Goal: Book appointment/travel/reservation

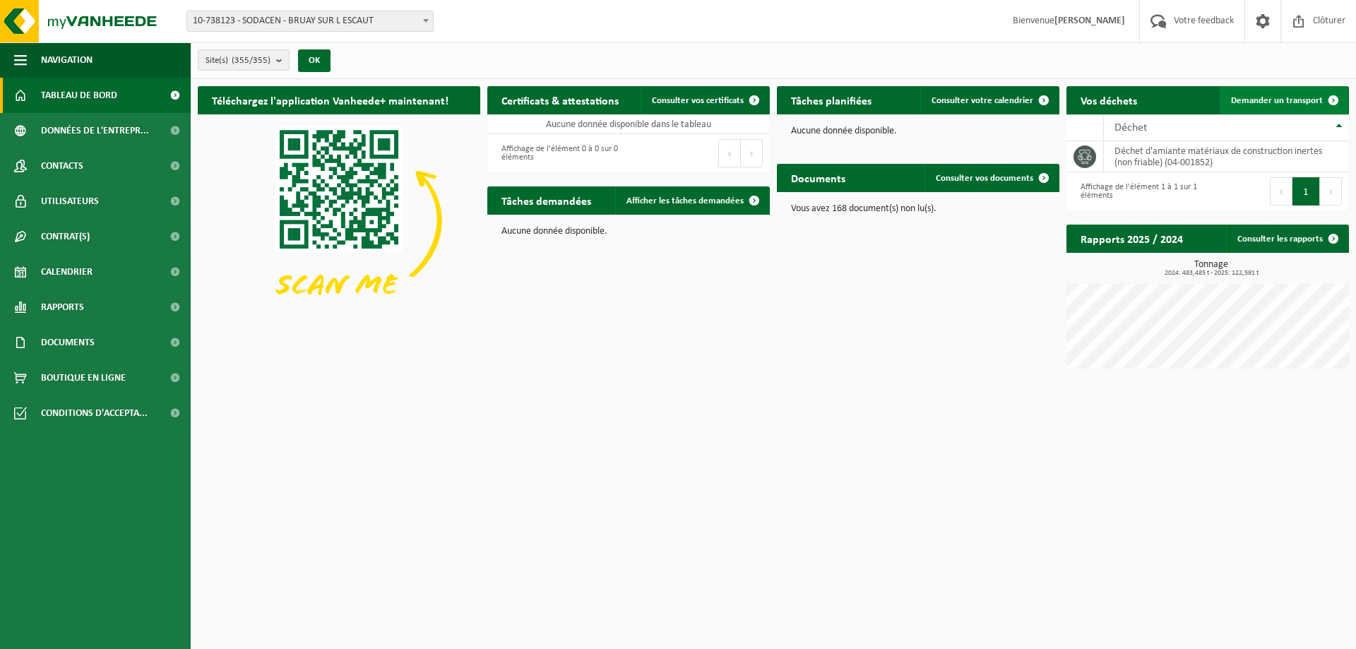
click at [1303, 97] on span "Demander un transport" at bounding box center [1277, 100] width 92 height 9
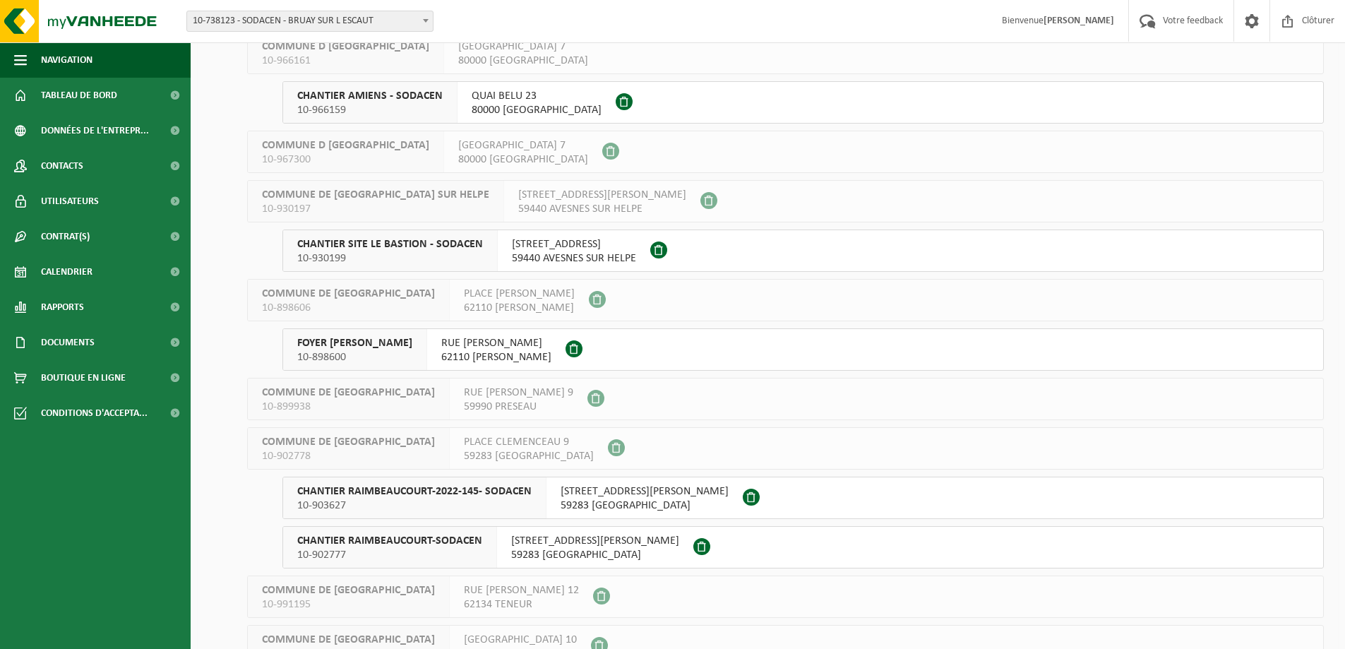
scroll to position [12779, 0]
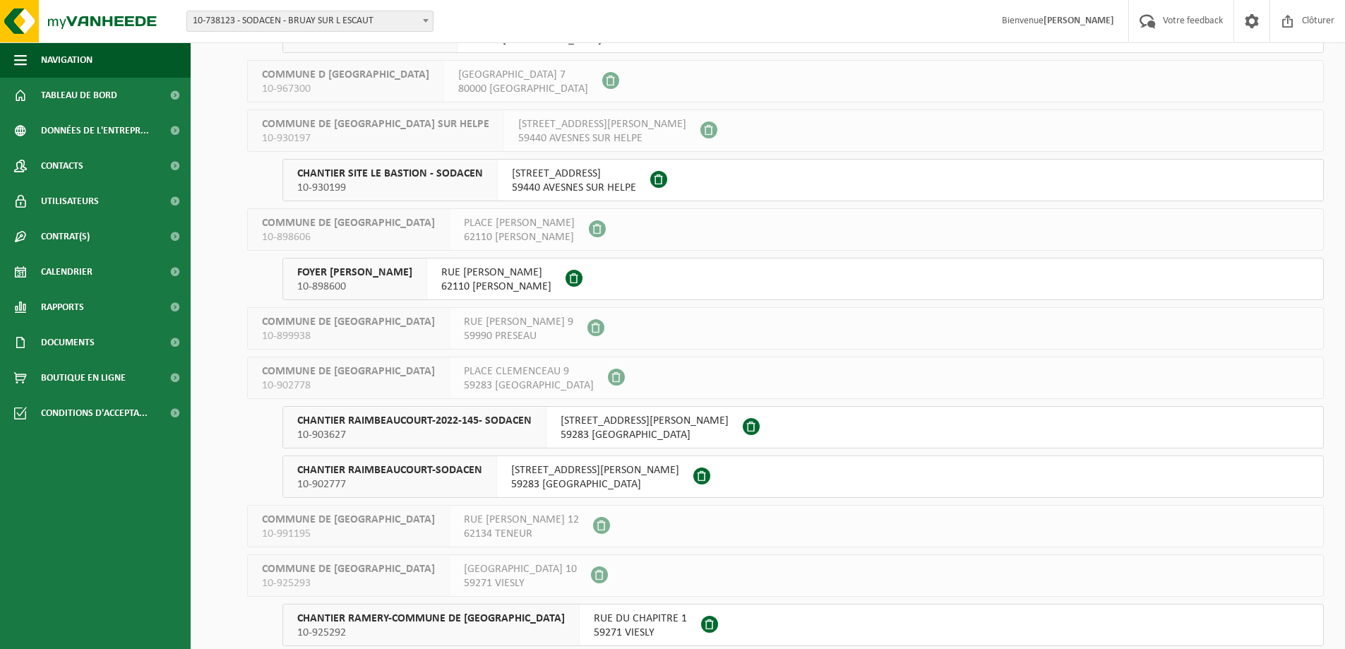
click at [510, 434] on span "10-903627" at bounding box center [414, 435] width 234 height 14
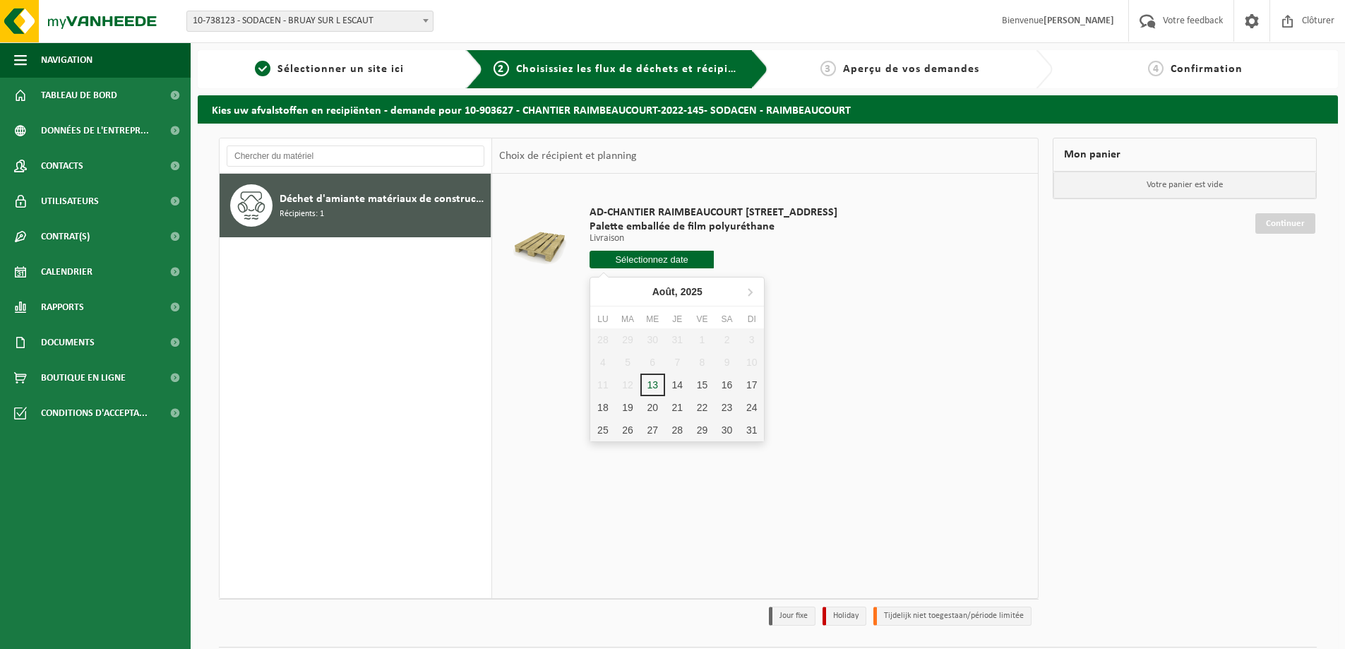
click at [646, 255] on input "text" at bounding box center [652, 260] width 124 height 18
click at [599, 408] on div "18" at bounding box center [602, 407] width 25 height 23
type input "à partir de 2025-08-18"
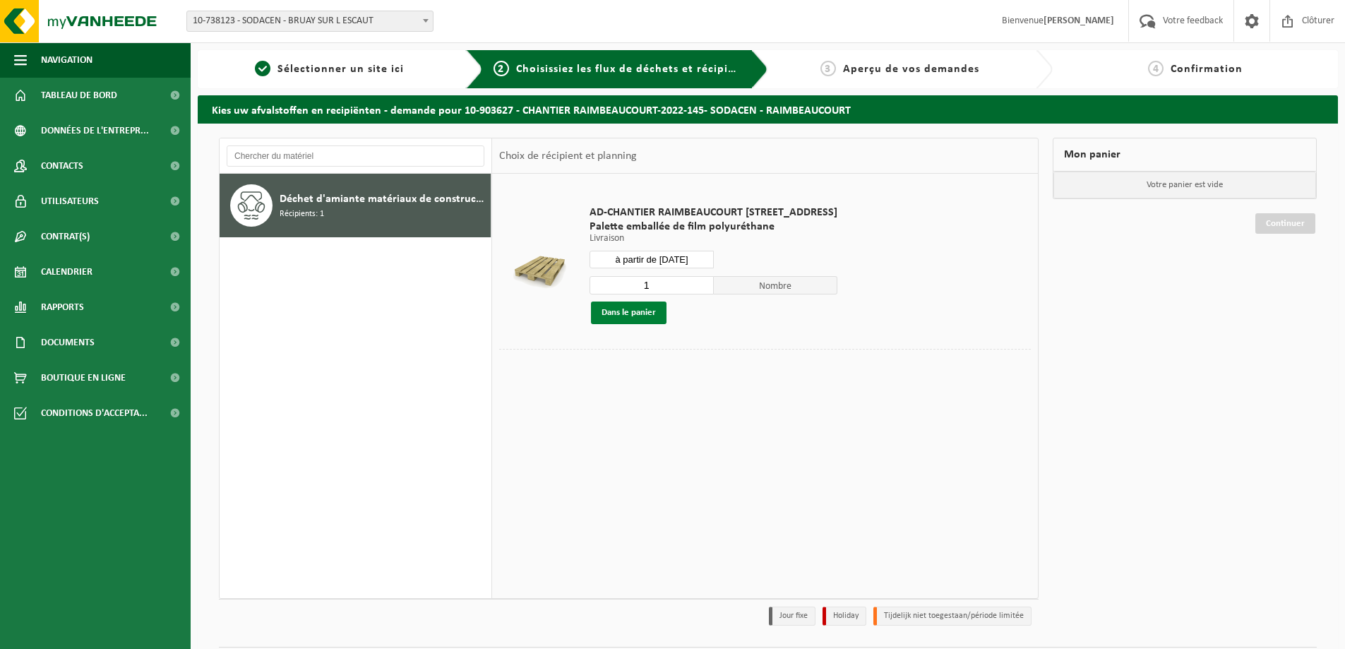
click at [649, 319] on button "Dans le panier" at bounding box center [629, 312] width 76 height 23
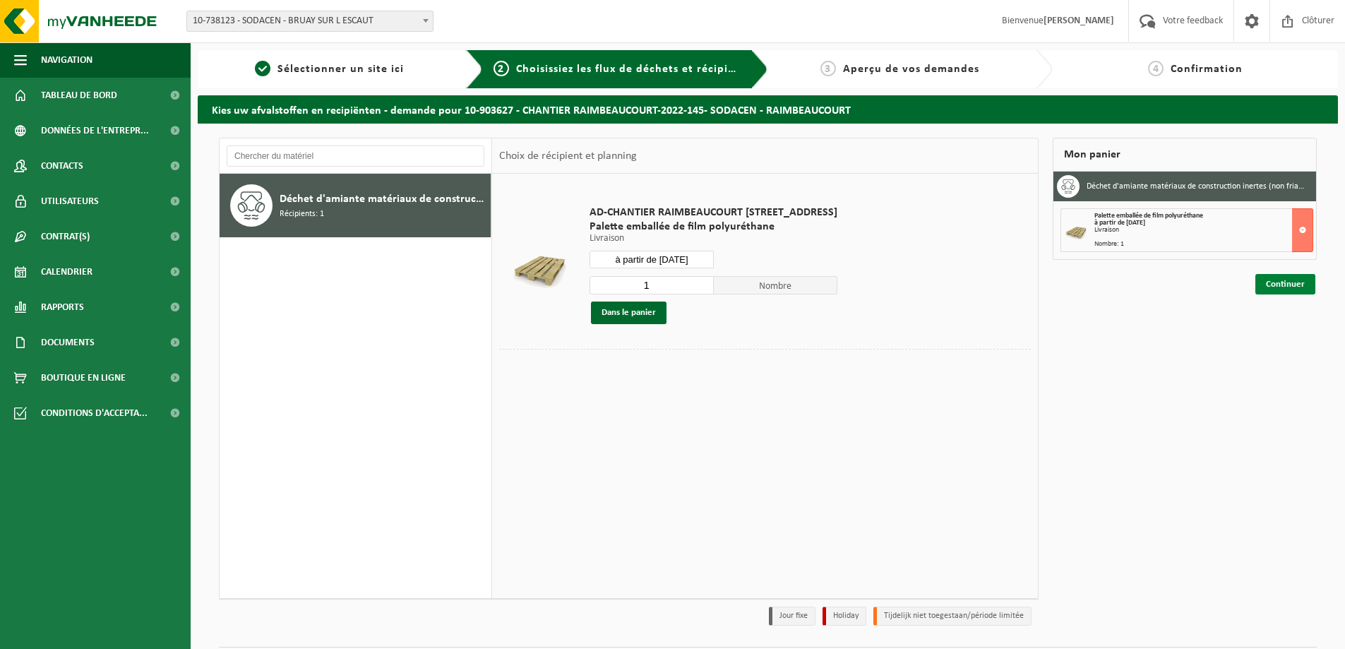
click at [1274, 281] on link "Continuer" at bounding box center [1285, 284] width 60 height 20
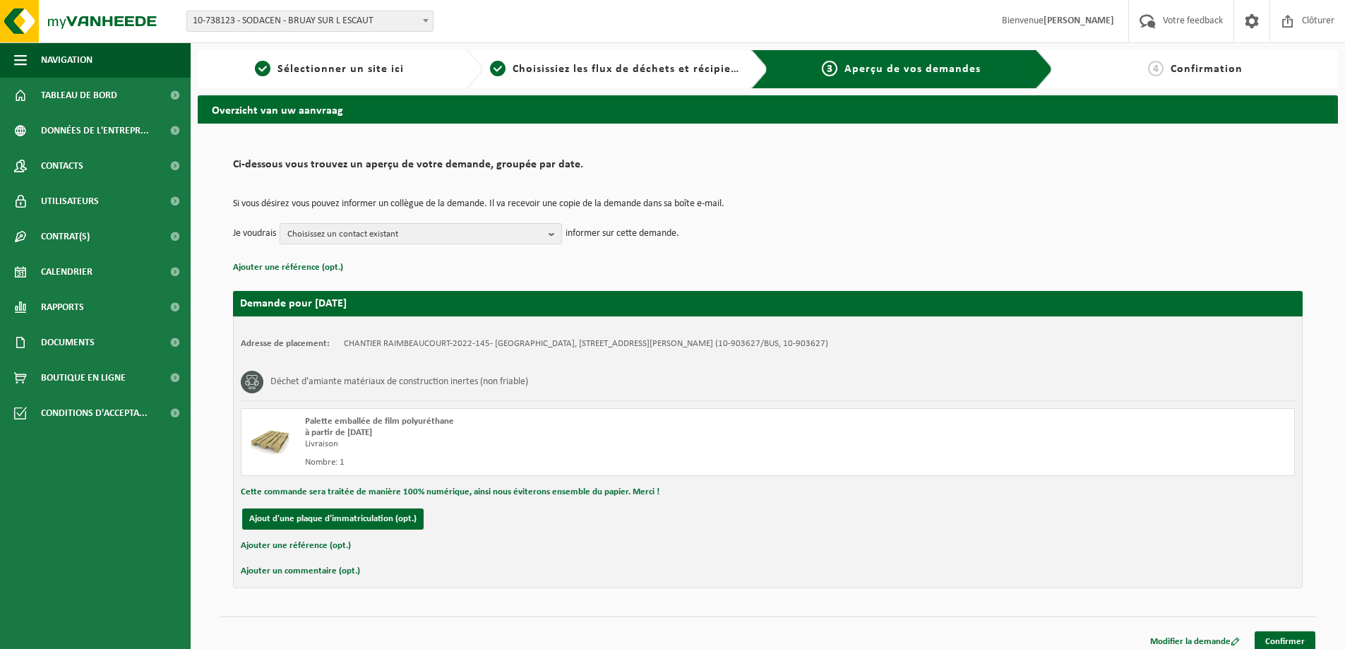
scroll to position [11, 0]
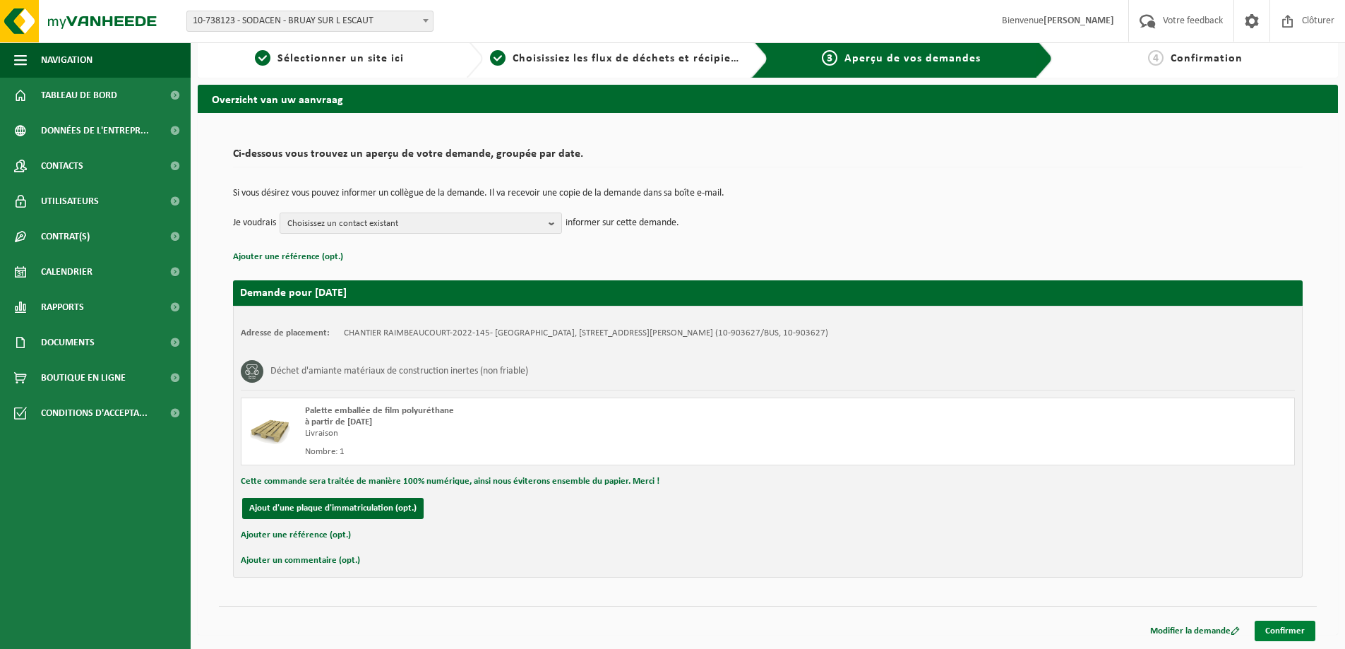
click at [1276, 623] on link "Confirmer" at bounding box center [1285, 631] width 61 height 20
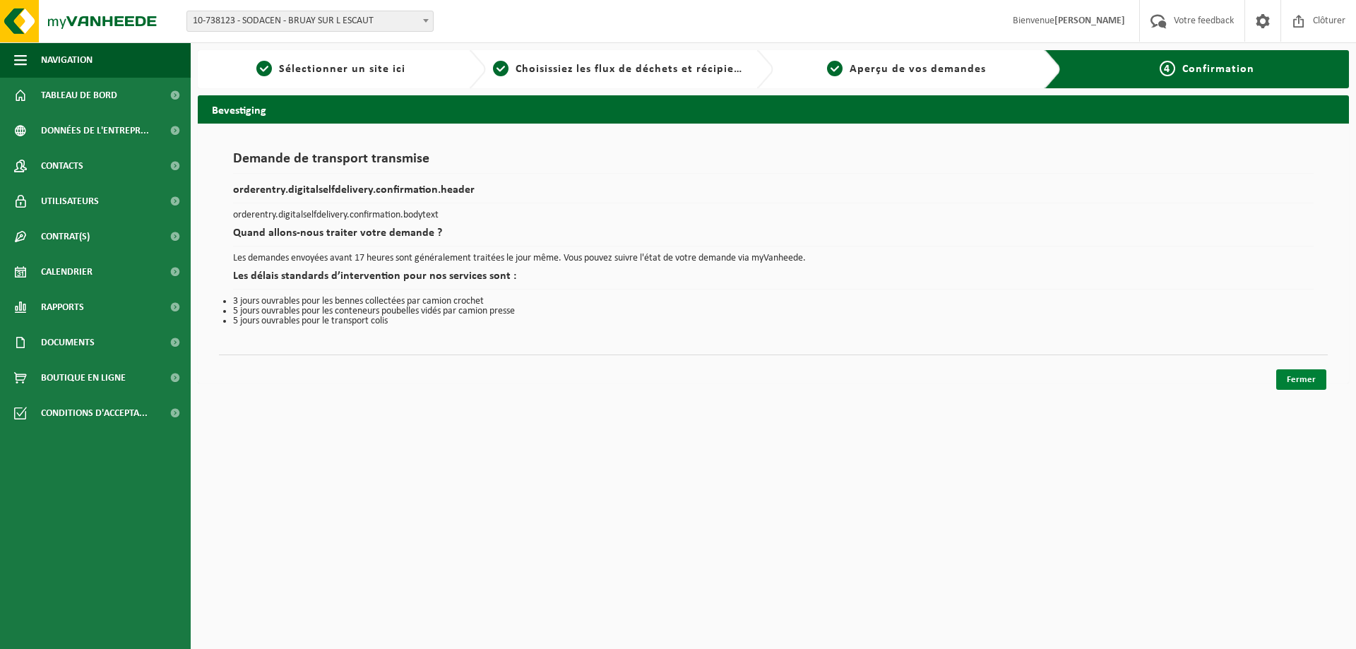
click at [1291, 384] on link "Fermer" at bounding box center [1301, 379] width 50 height 20
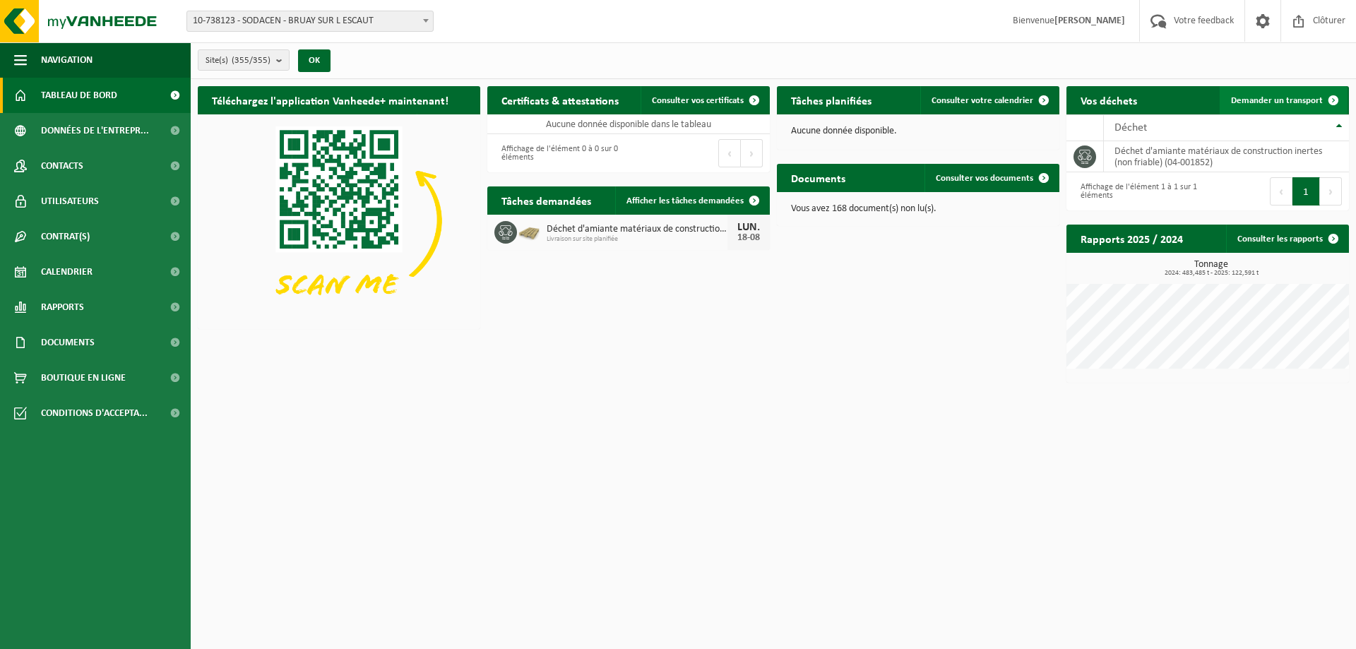
click at [1274, 101] on span "Demander un transport" at bounding box center [1277, 100] width 92 height 9
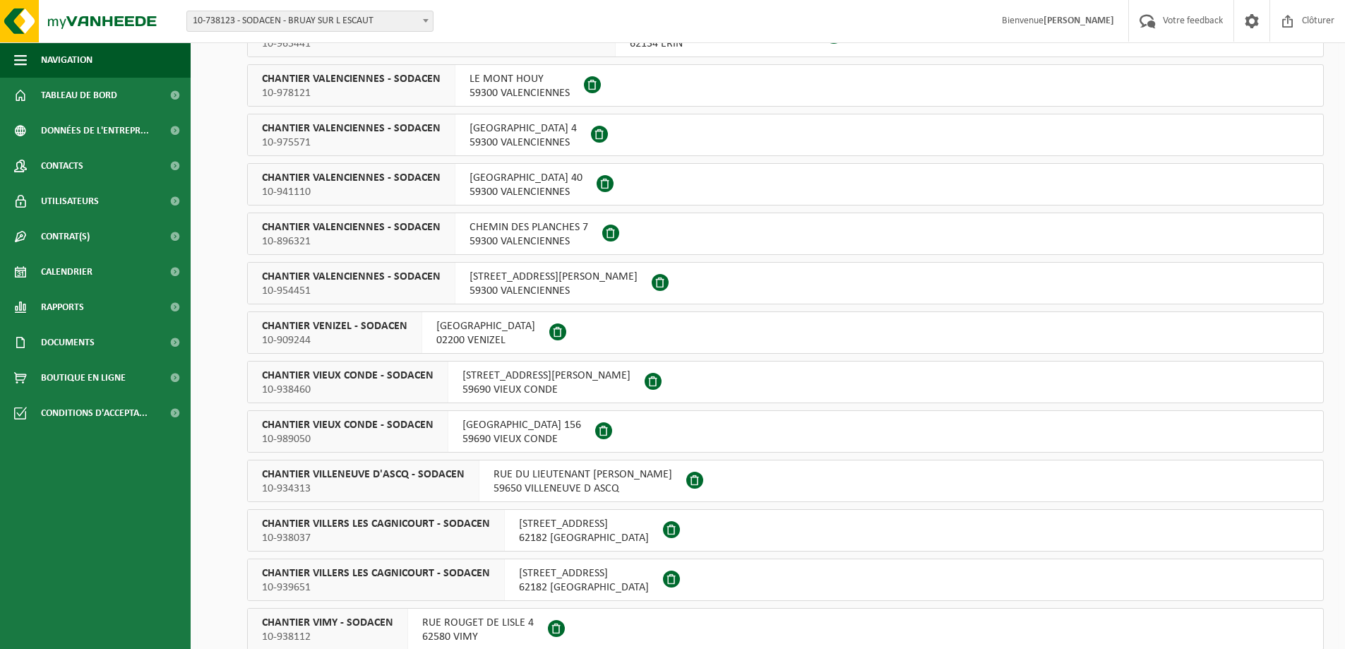
scroll to position [9884, 0]
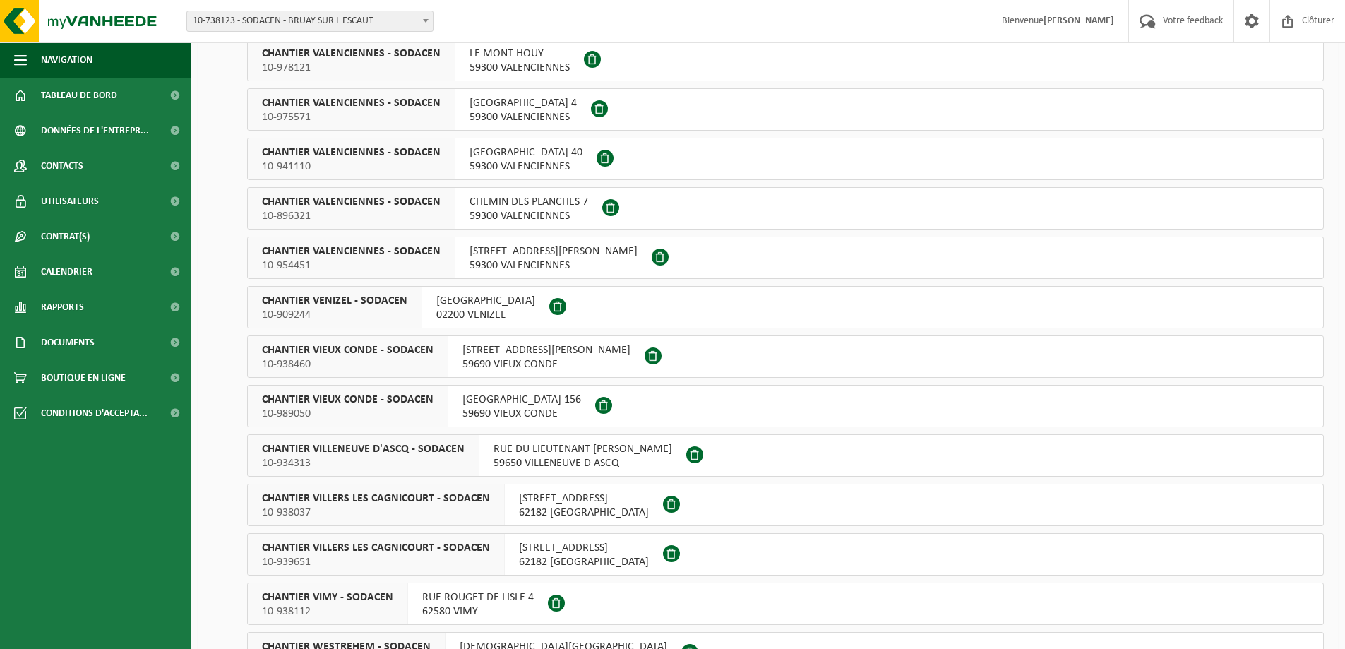
click at [488, 405] on span "RUE GAMBETTA 156" at bounding box center [521, 400] width 119 height 14
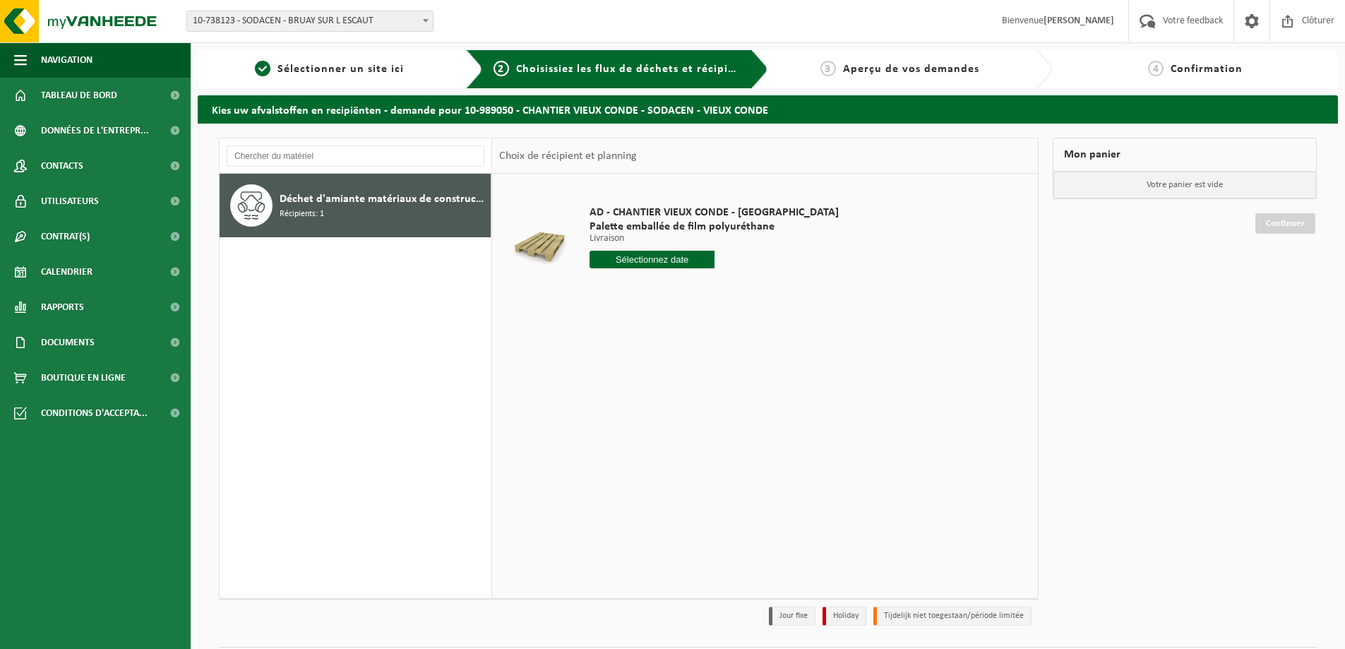
click at [659, 254] on input "text" at bounding box center [652, 260] width 125 height 18
click at [605, 407] on div "18" at bounding box center [602, 407] width 25 height 23
type input "à partir de [DATE]"
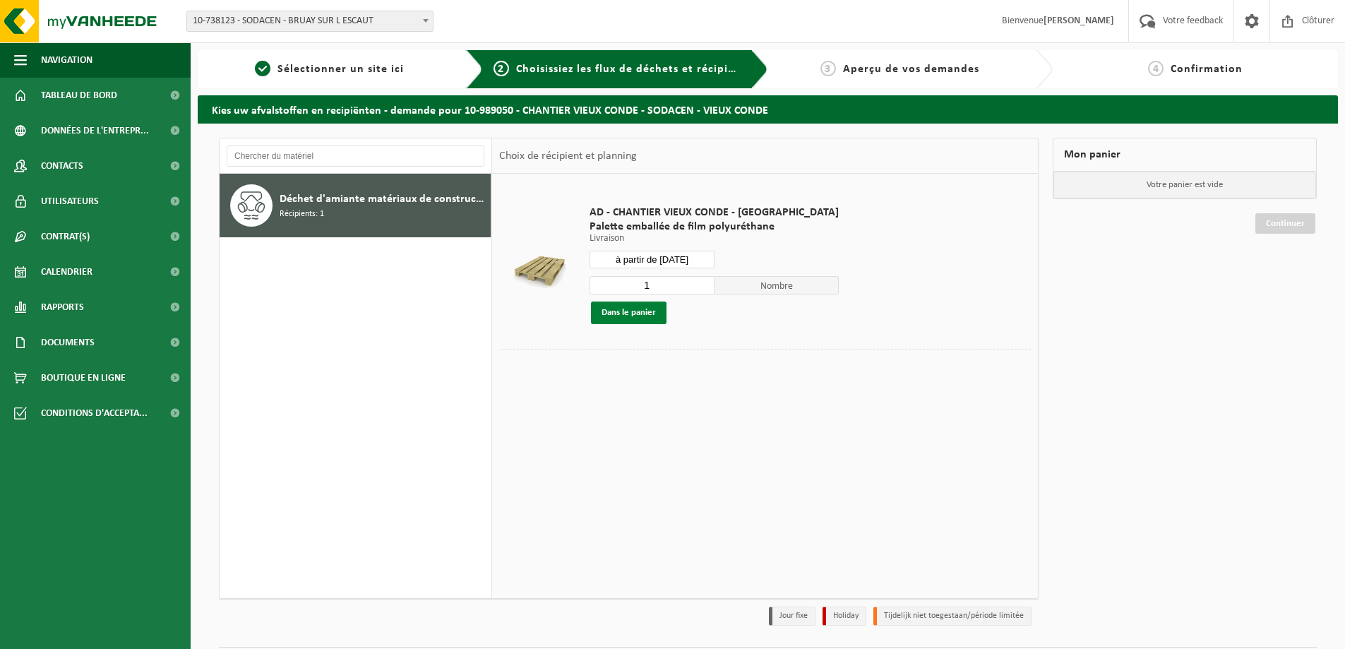
click at [639, 313] on button "Dans le panier" at bounding box center [629, 312] width 76 height 23
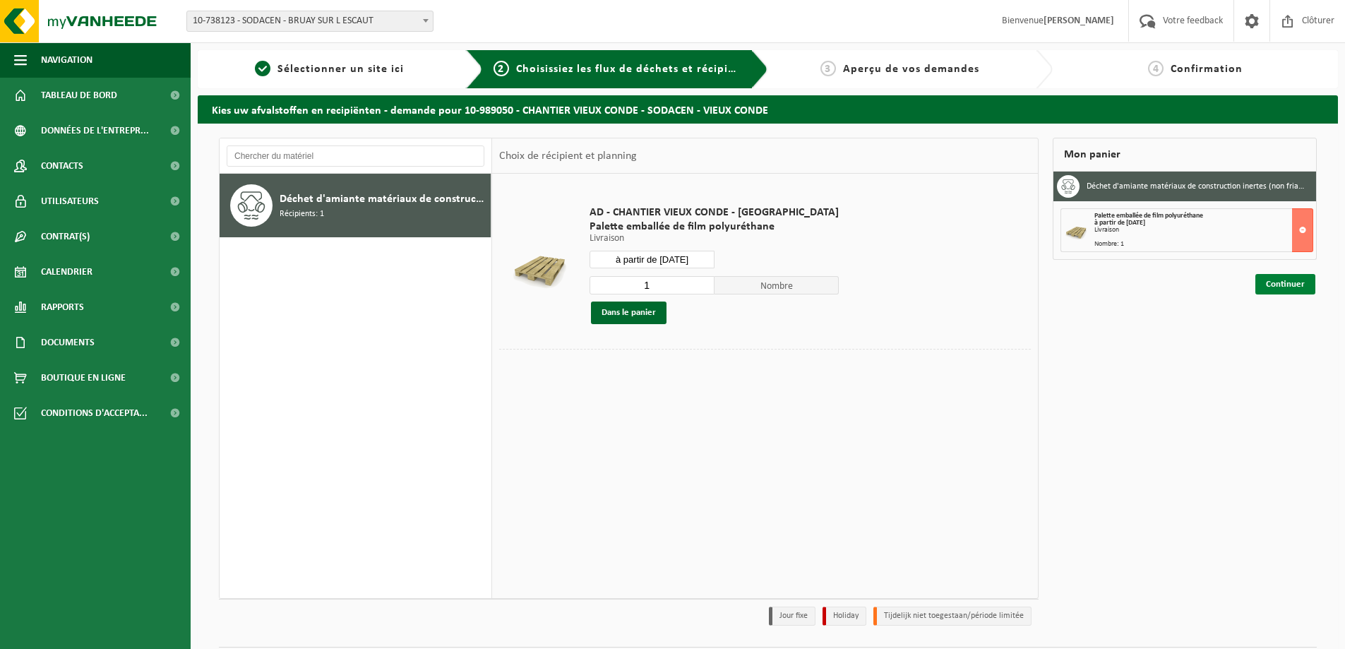
click at [1273, 286] on link "Continuer" at bounding box center [1285, 284] width 60 height 20
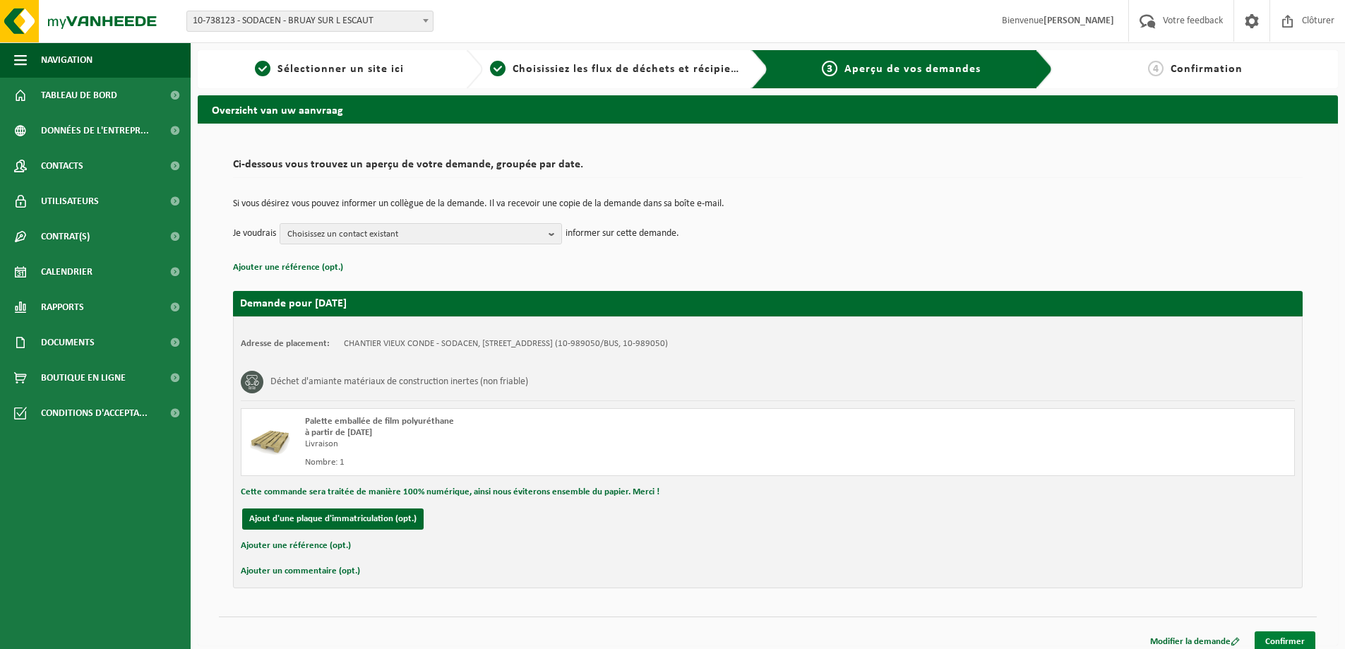
click at [1282, 641] on link "Confirmer" at bounding box center [1285, 641] width 61 height 20
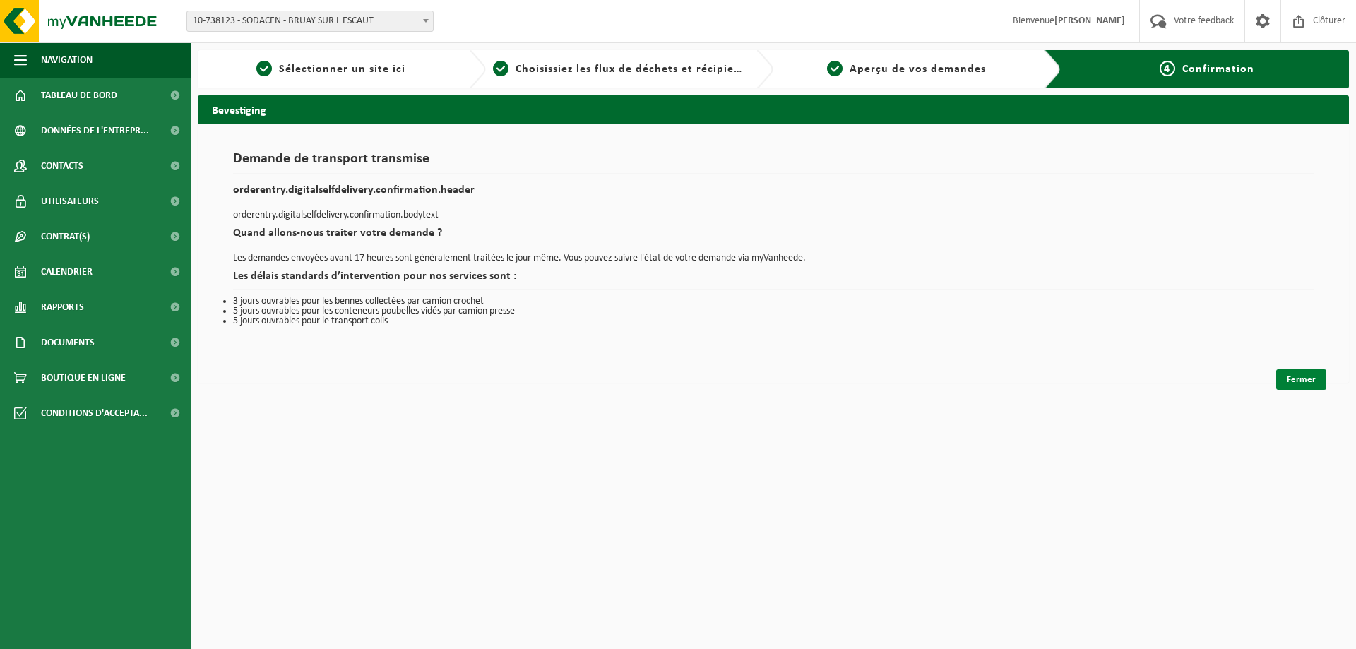
click at [1282, 374] on link "Fermer" at bounding box center [1301, 379] width 50 height 20
